Goal: Task Accomplishment & Management: Manage account settings

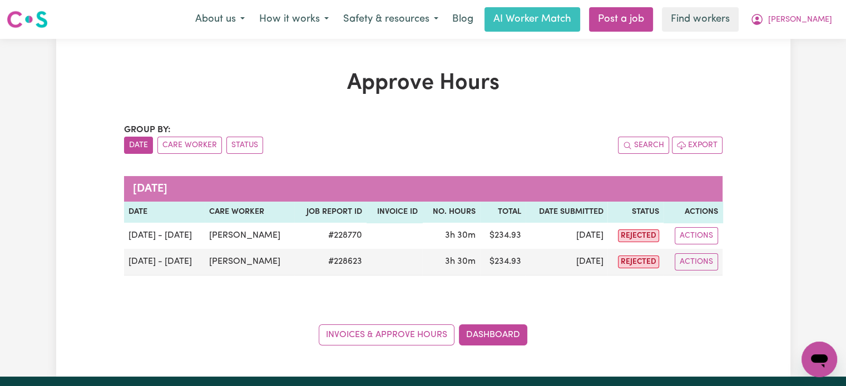
click at [822, 18] on span "[PERSON_NAME]" at bounding box center [800, 20] width 64 height 12
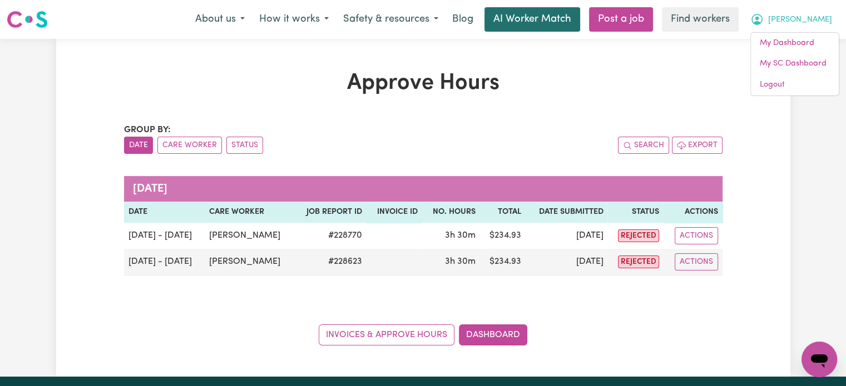
click at [572, 19] on link "AI Worker Match" at bounding box center [532, 19] width 96 height 24
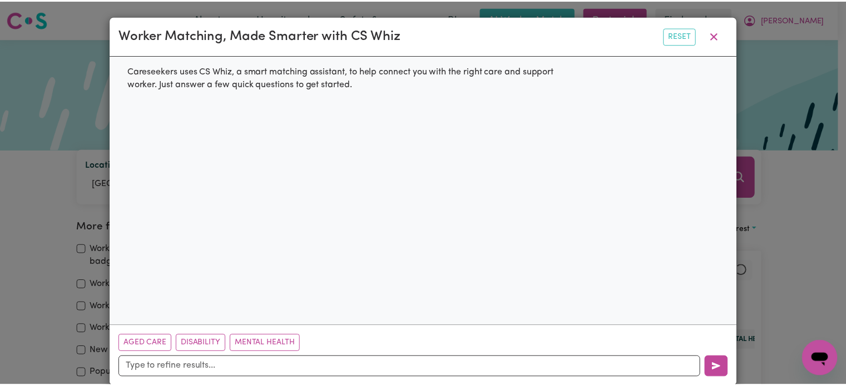
scroll to position [17, 0]
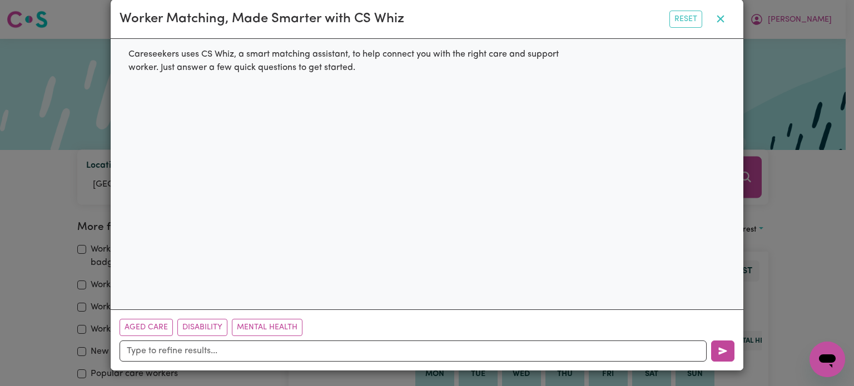
click at [721, 17] on icon "button" at bounding box center [720, 18] width 13 height 13
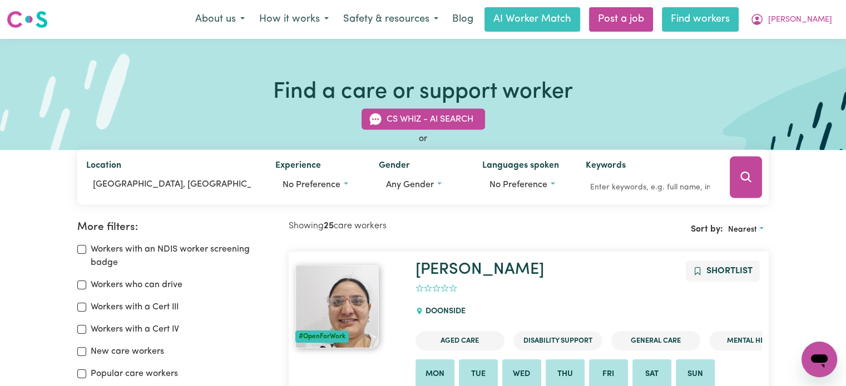
click at [738, 28] on link "Find workers" at bounding box center [700, 19] width 77 height 24
click at [738, 22] on link "Find workers" at bounding box center [700, 19] width 77 height 24
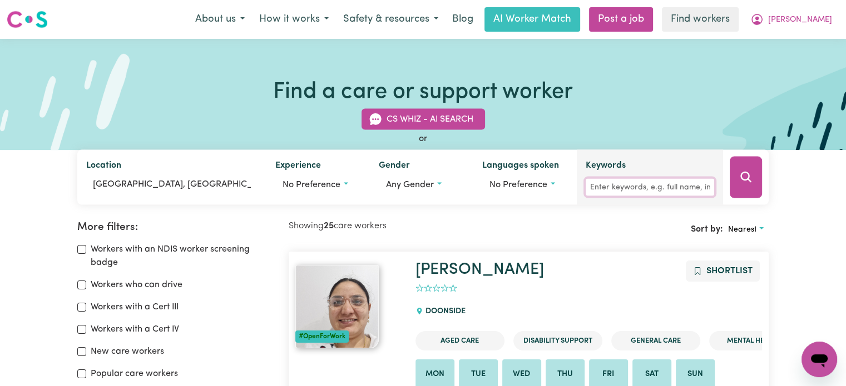
click at [678, 180] on input "Keywords" at bounding box center [650, 187] width 128 height 17
type input "[PERSON_NAME] c"
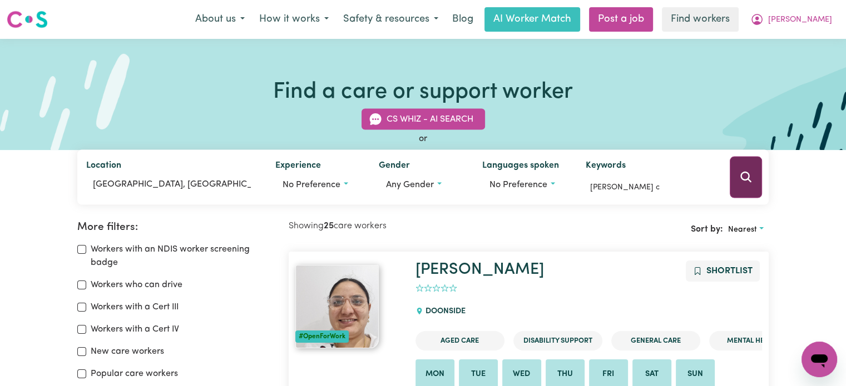
click at [745, 180] on icon "Search" at bounding box center [745, 177] width 13 height 13
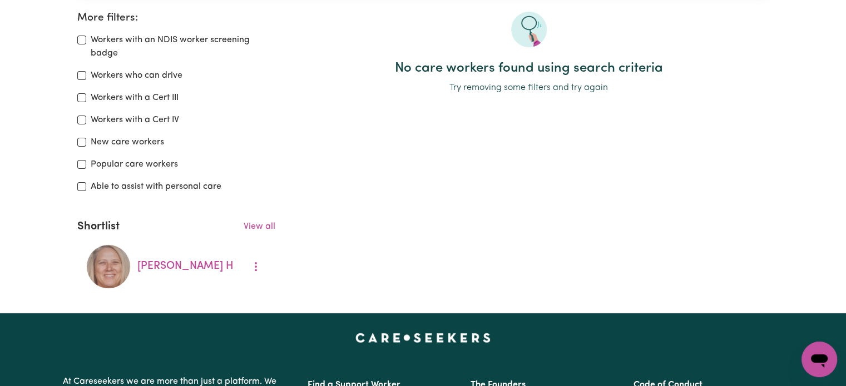
scroll to position [222, 0]
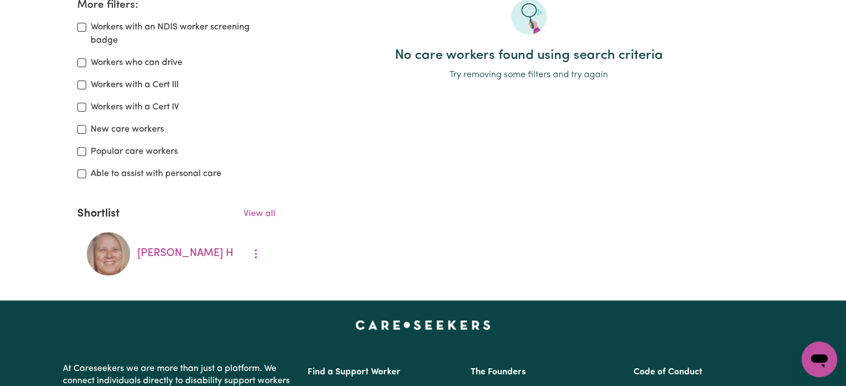
click at [240, 215] on div "View all" at bounding box center [198, 216] width 156 height 18
click at [251, 213] on link "View all" at bounding box center [260, 214] width 32 height 9
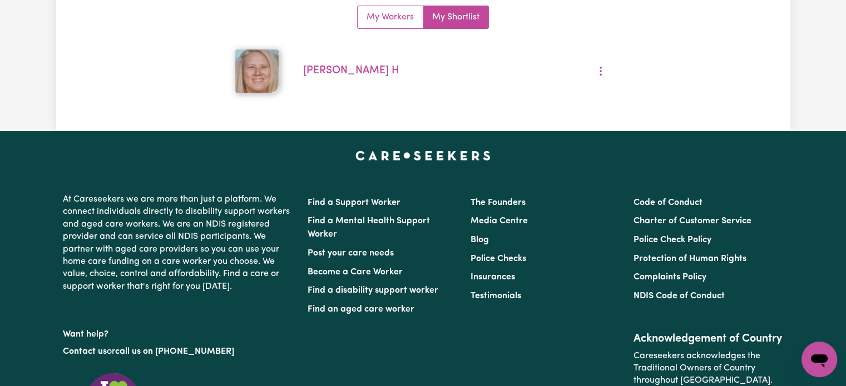
scroll to position [19, 0]
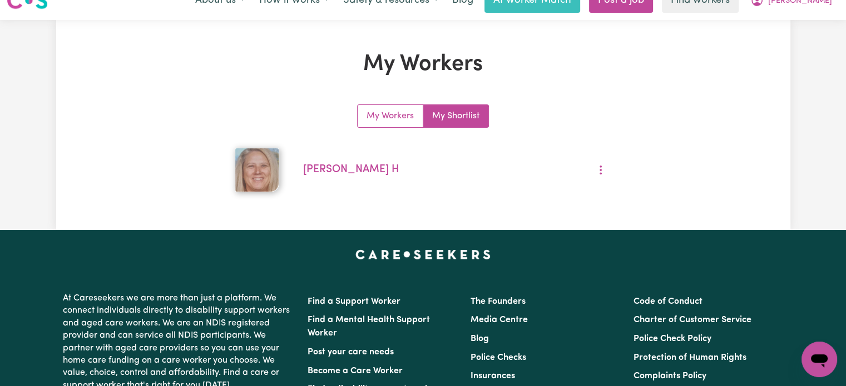
click at [460, 117] on link "My Shortlist" at bounding box center [455, 116] width 65 height 22
click at [398, 120] on link "My Workers" at bounding box center [391, 116] width 66 height 22
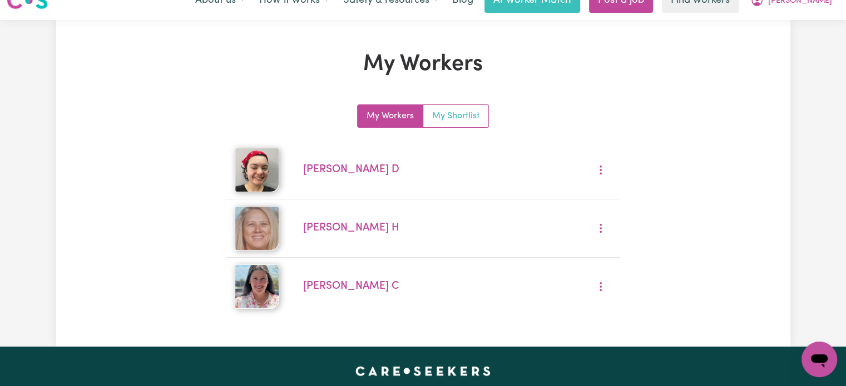
click at [457, 112] on link "My Shortlist" at bounding box center [455, 116] width 65 height 22
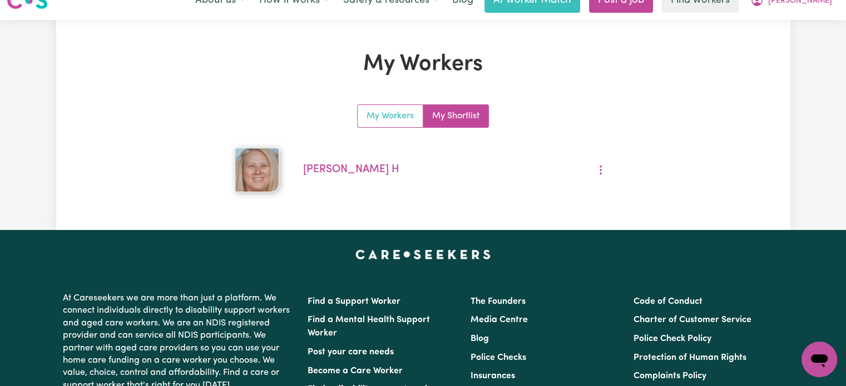
click at [404, 115] on link "My Workers" at bounding box center [391, 116] width 66 height 22
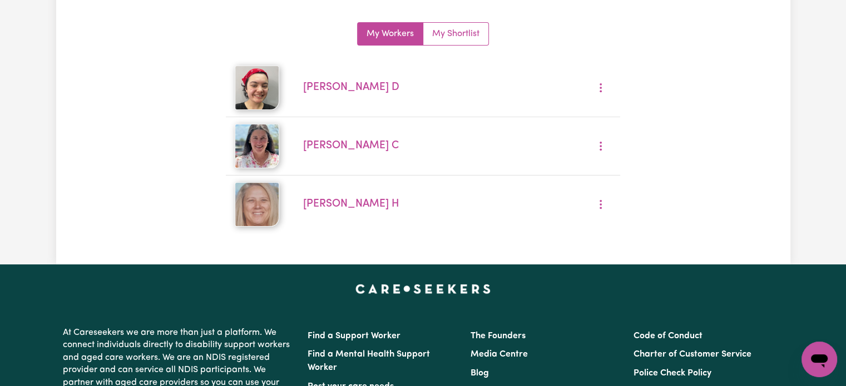
scroll to position [0, 0]
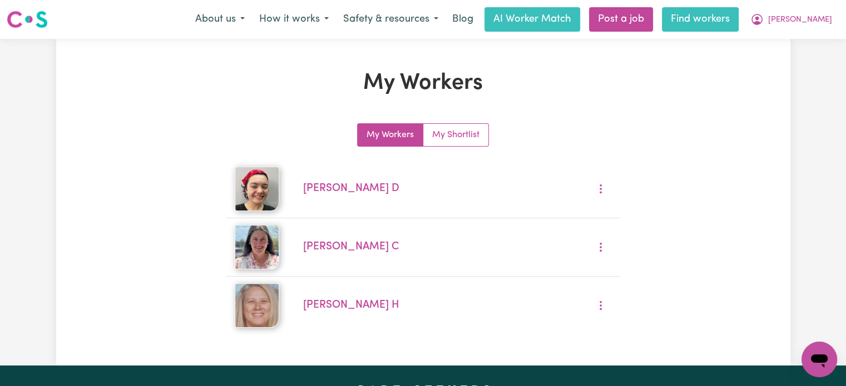
click at [736, 24] on link "Find workers" at bounding box center [700, 19] width 77 height 24
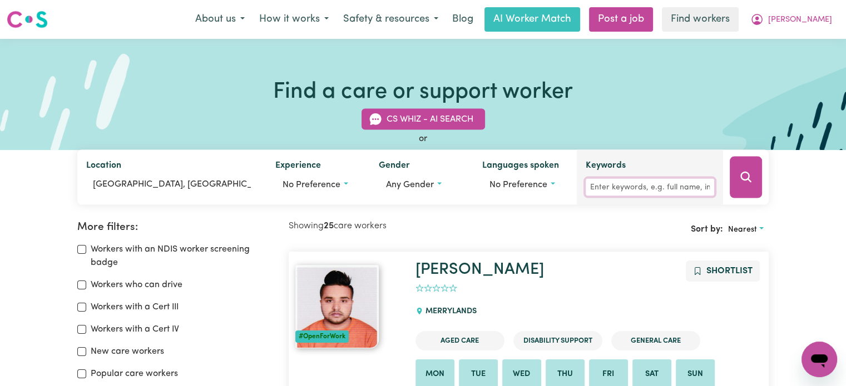
click at [615, 184] on input "Keywords" at bounding box center [650, 187] width 128 height 17
click at [651, 188] on input "[PERSON_NAME] c" at bounding box center [650, 187] width 128 height 17
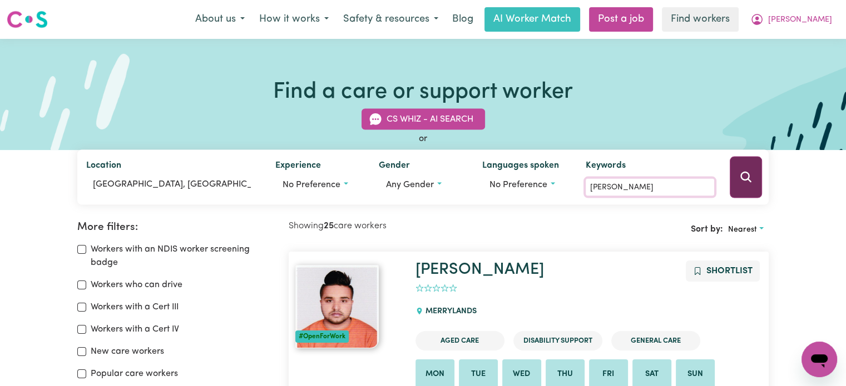
type input "[PERSON_NAME]"
click at [754, 171] on button "Search" at bounding box center [746, 178] width 32 height 42
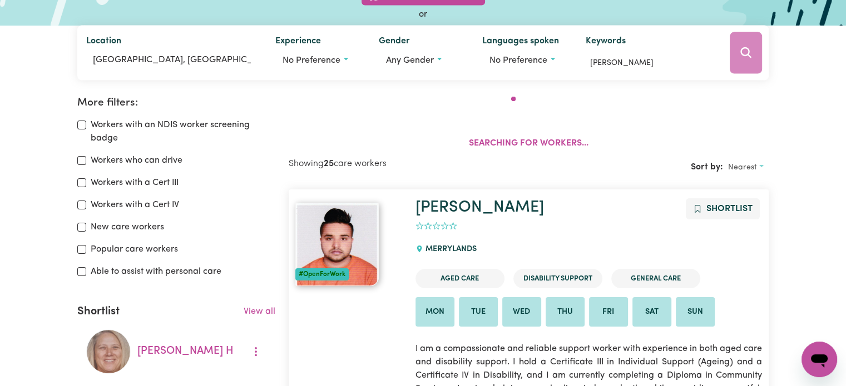
scroll to position [186, 0]
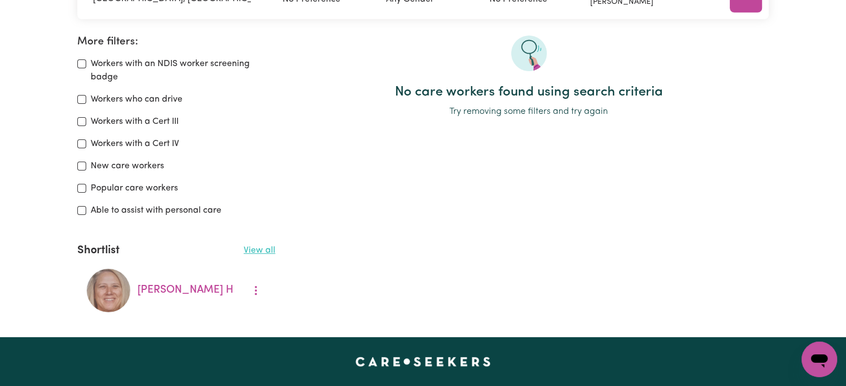
click at [262, 253] on link "View all" at bounding box center [260, 250] width 32 height 9
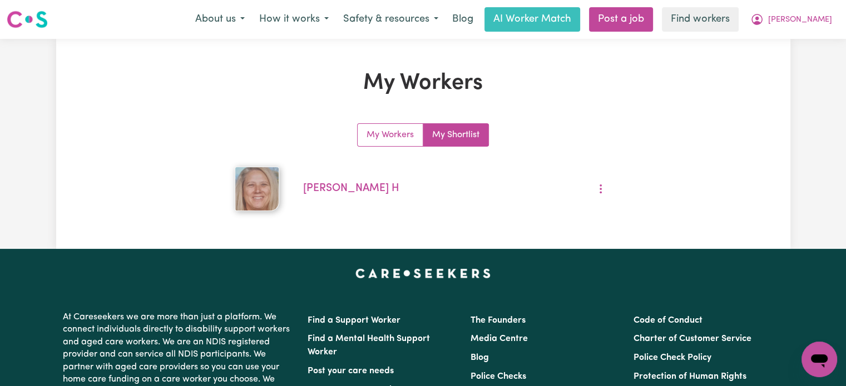
click at [468, 136] on link "My Shortlist" at bounding box center [455, 135] width 65 height 22
click at [409, 136] on link "My Workers" at bounding box center [391, 135] width 66 height 22
